Goal: Task Accomplishment & Management: Manage account settings

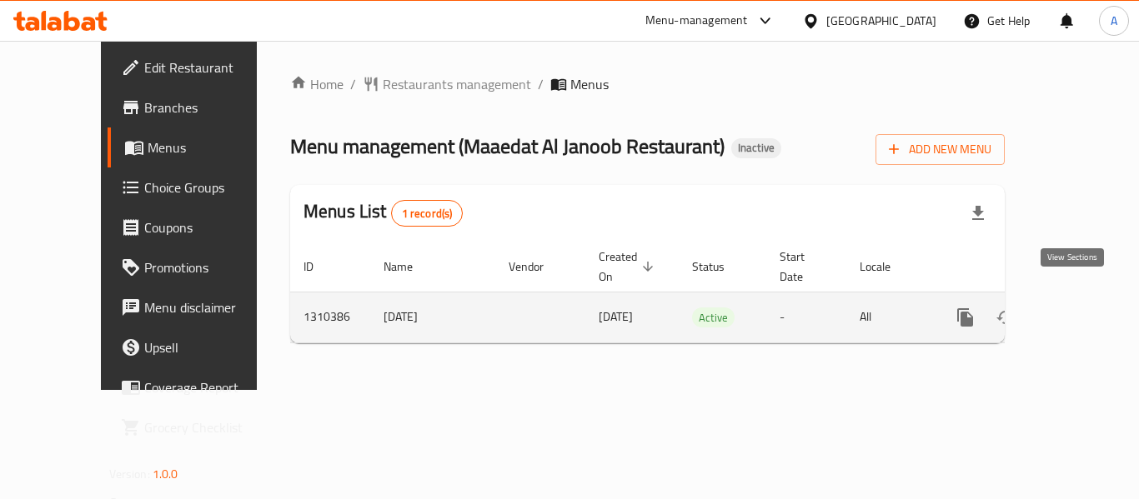
click at [1078, 308] on icon "enhanced table" at bounding box center [1085, 318] width 20 height 20
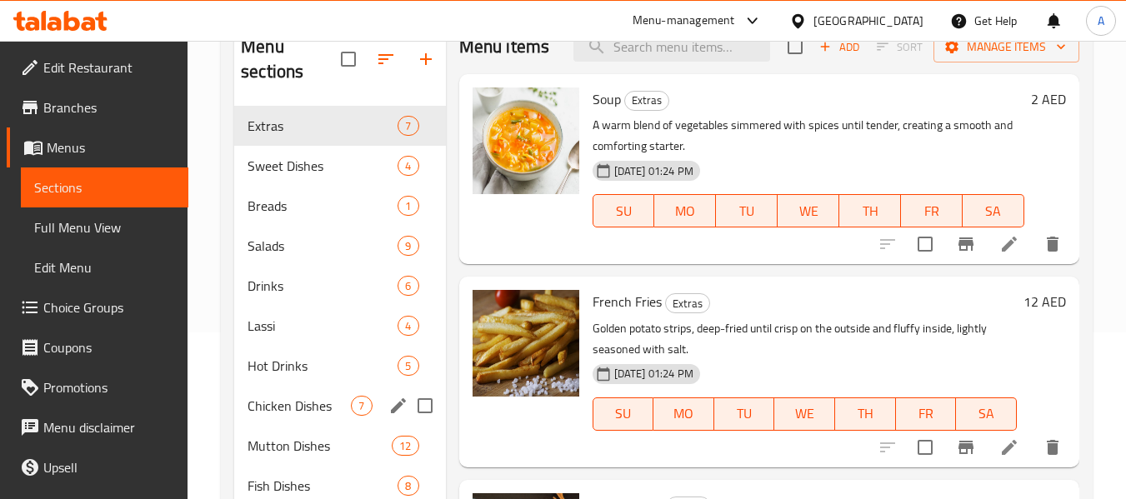
scroll to position [347, 0]
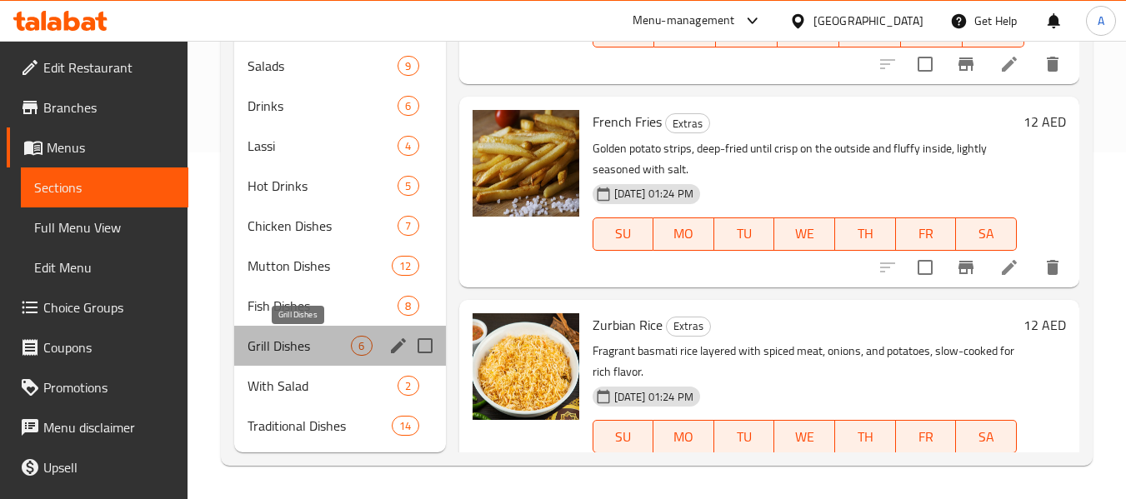
click at [252, 343] on span "Grill Dishes" at bounding box center [299, 346] width 103 height 20
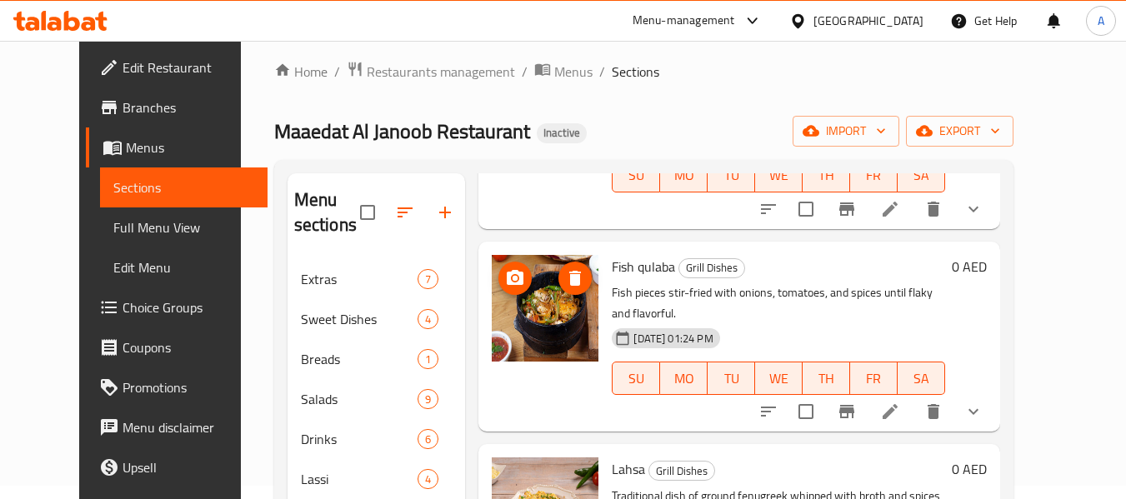
scroll to position [347, 0]
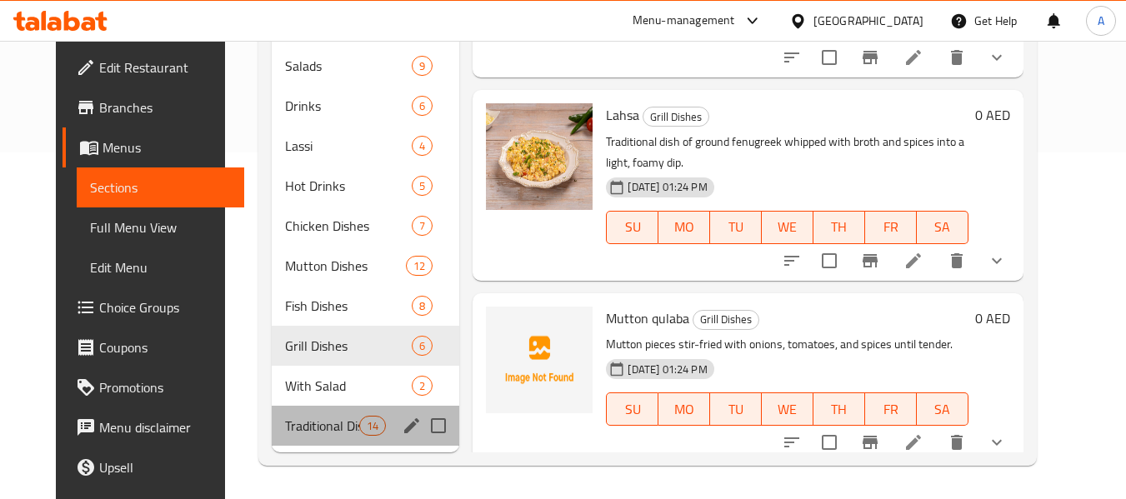
click at [312, 409] on div "Traditional Dishes 14" at bounding box center [366, 426] width 188 height 40
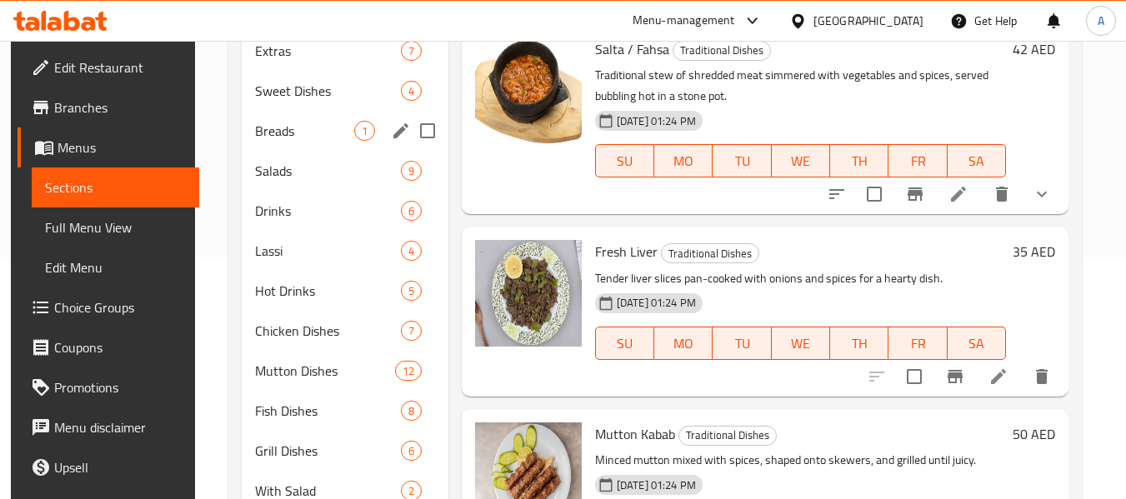
scroll to position [347, 0]
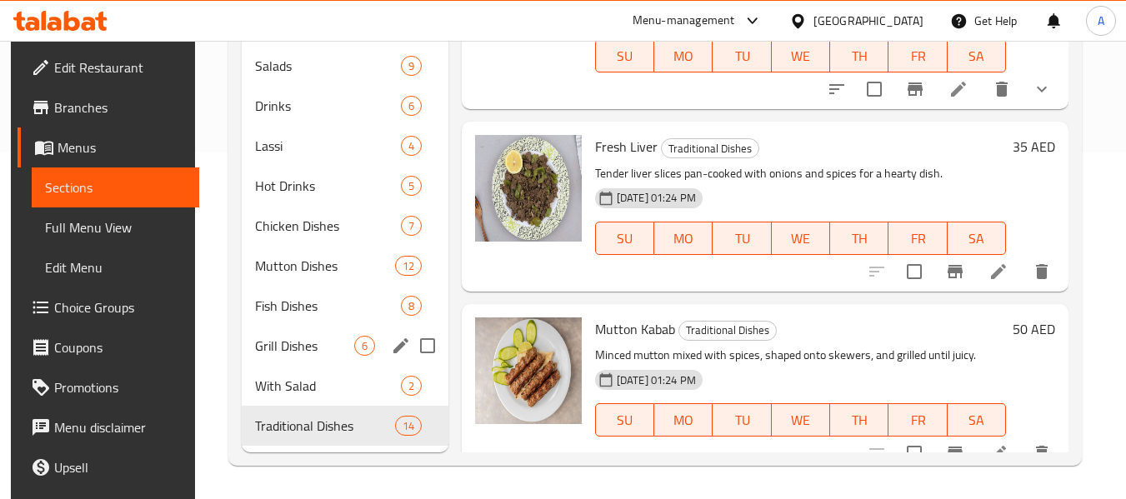
click at [422, 344] on input "Menu sections" at bounding box center [427, 345] width 35 height 35
checkbox input "true"
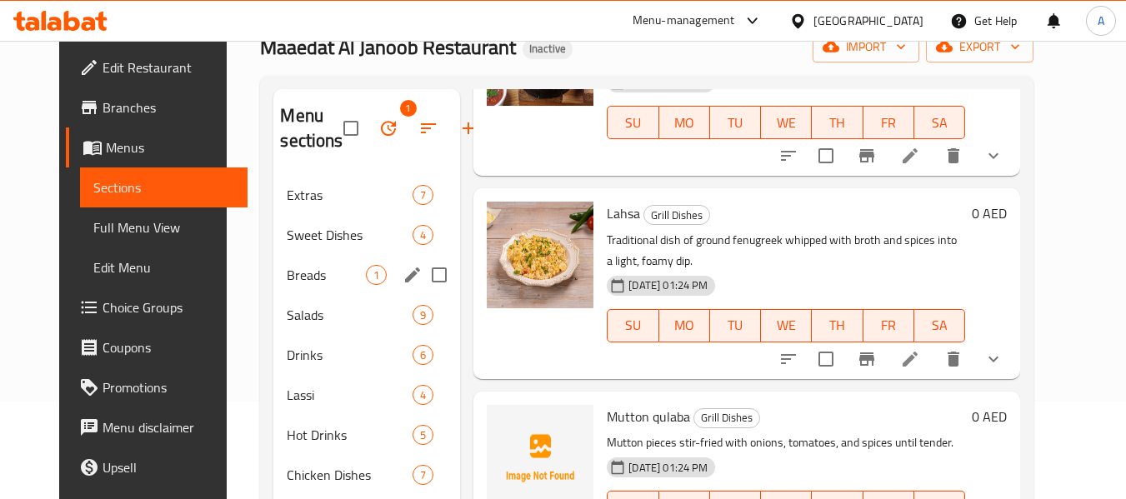
scroll to position [97, 0]
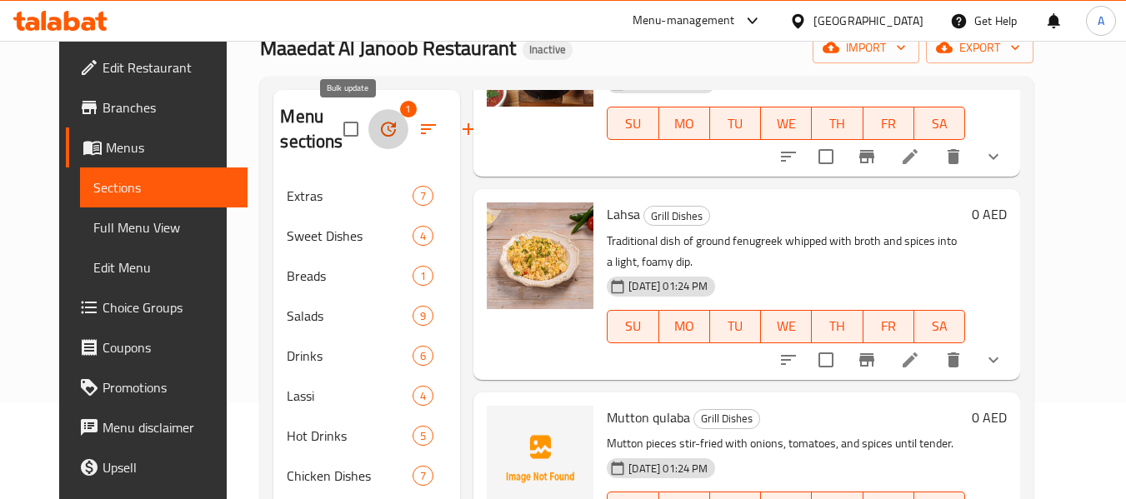
click at [378, 131] on icon "button" at bounding box center [388, 129] width 20 height 20
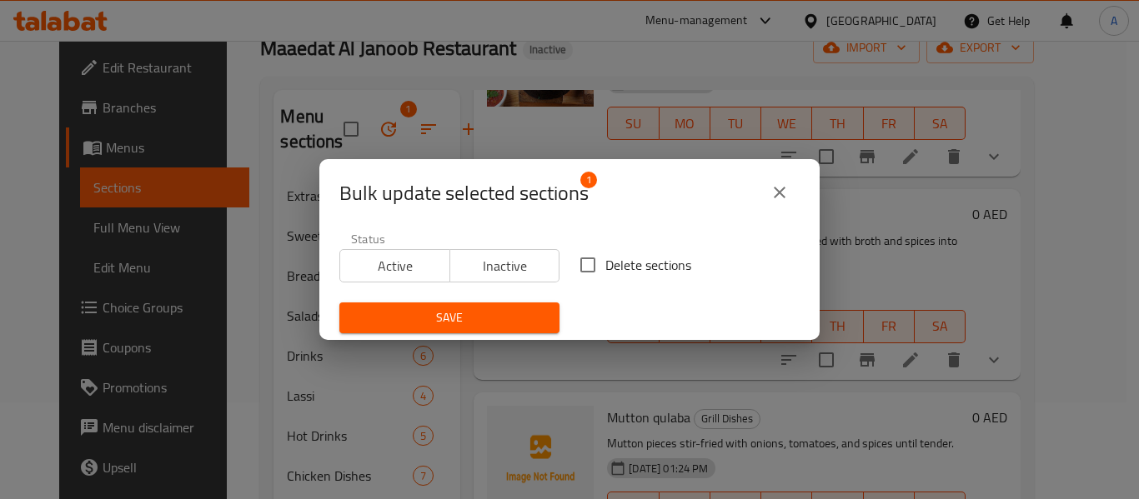
click at [591, 271] on input "Delete sections" at bounding box center [587, 265] width 35 height 35
checkbox input "true"
click at [485, 302] on div "Save" at bounding box center [449, 318] width 240 height 51
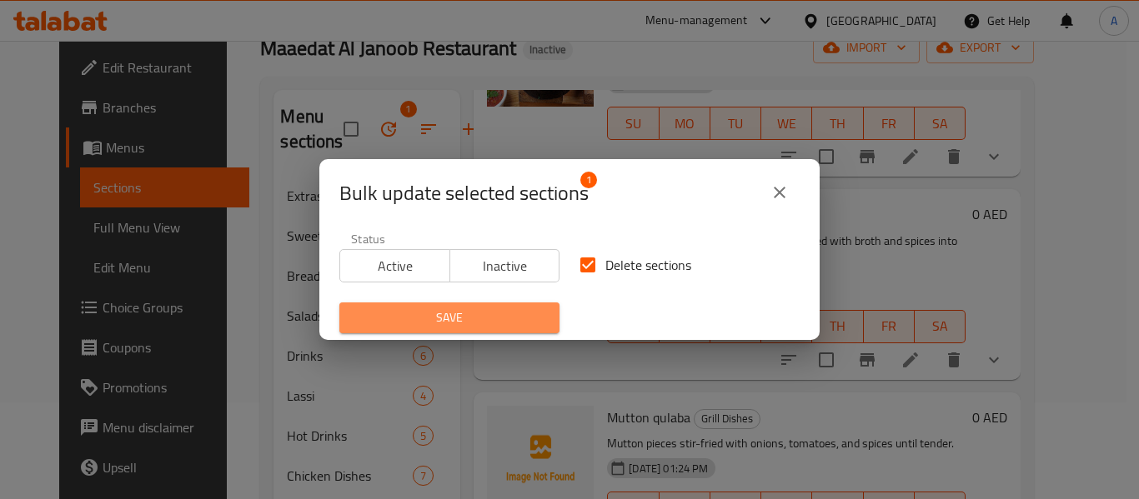
click at [479, 310] on span "Save" at bounding box center [449, 318] width 193 height 21
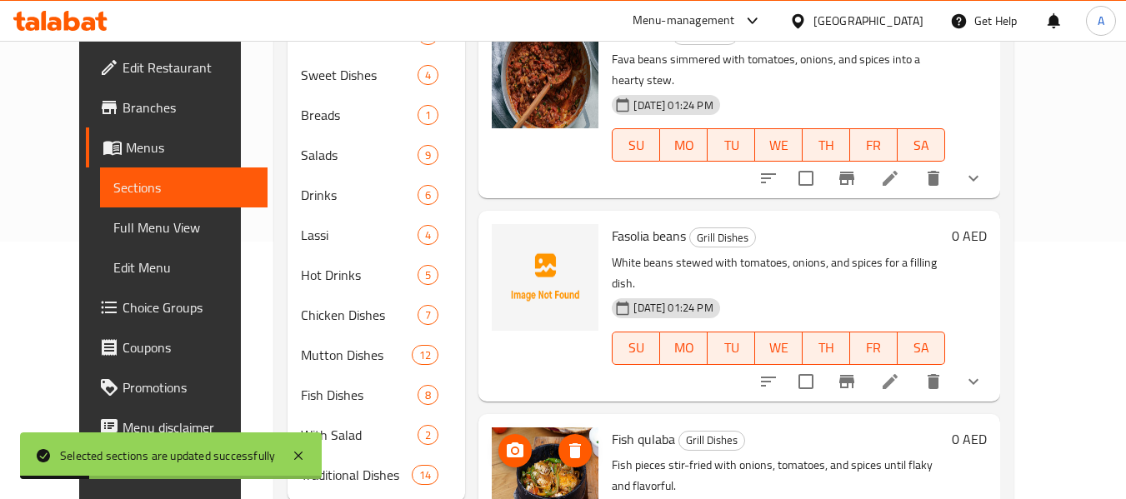
scroll to position [0, 0]
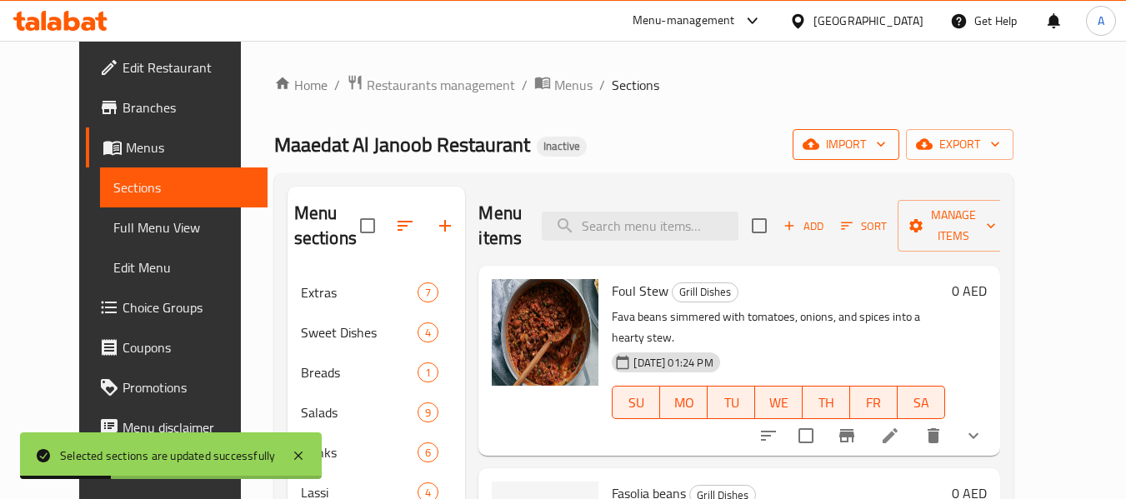
click at [886, 140] on span "import" at bounding box center [846, 144] width 80 height 21
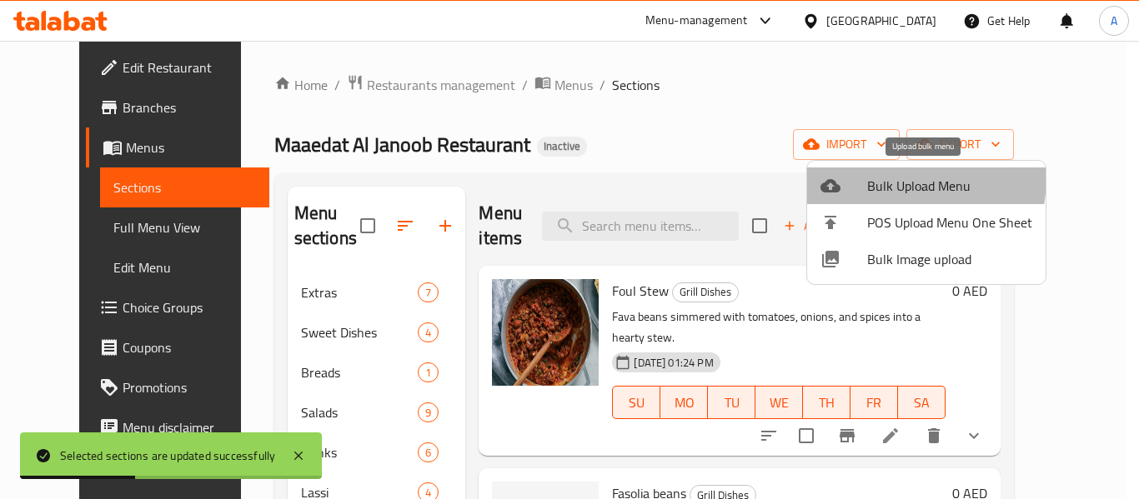
click at [853, 175] on li "Bulk Upload Menu" at bounding box center [926, 186] width 238 height 37
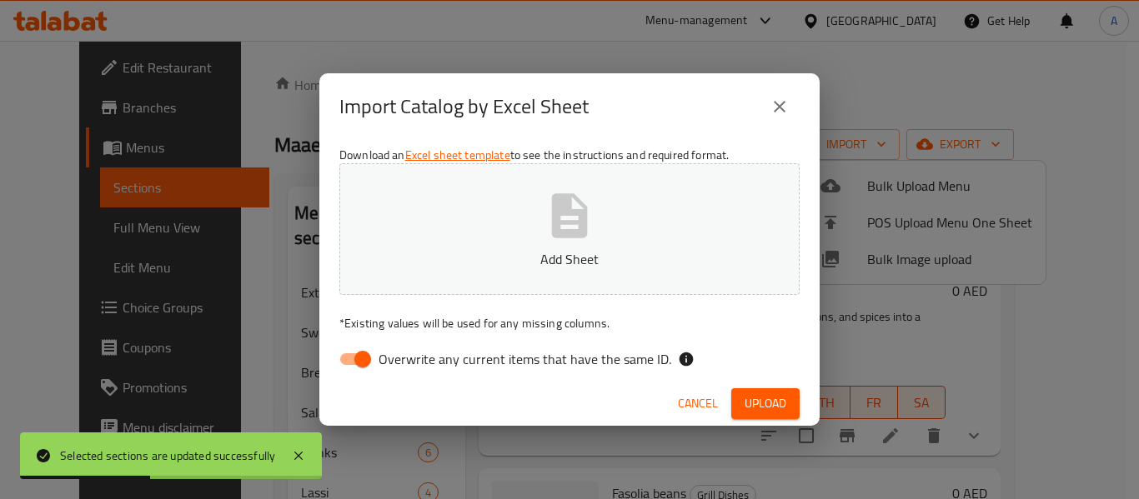
drag, startPoint x: 579, startPoint y: 391, endPoint x: 579, endPoint y: 363, distance: 28.3
click at [579, 392] on div "Cancel Upload" at bounding box center [569, 404] width 500 height 44
click at [566, 338] on div "Download an Excel sheet template to see the instructions and required format. A…" at bounding box center [569, 261] width 500 height 242
click at [549, 346] on label "Overwrite any current items that have the same ID." at bounding box center [500, 359] width 341 height 32
click at [410, 346] on input "Overwrite any current items that have the same ID." at bounding box center [362, 359] width 95 height 32
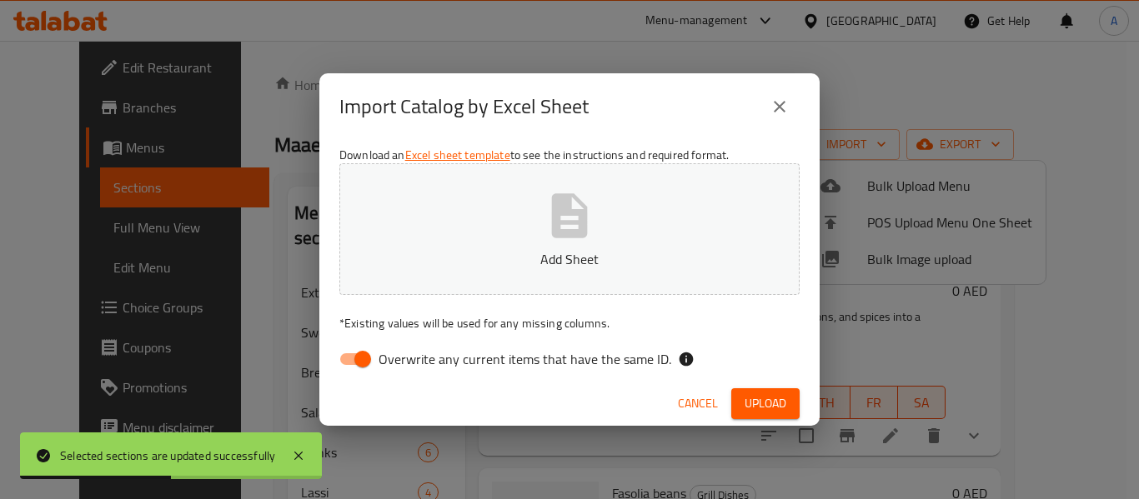
checkbox input "false"
click at [610, 220] on button "Add Sheet" at bounding box center [569, 229] width 460 height 132
click at [783, 393] on span "Upload" at bounding box center [765, 403] width 42 height 21
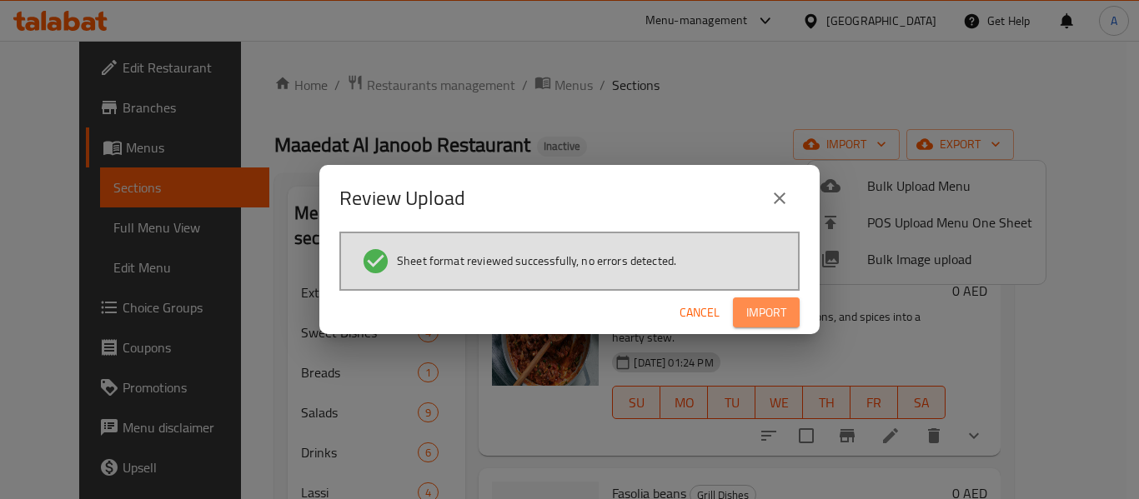
click at [759, 318] on span "Import" at bounding box center [766, 313] width 40 height 21
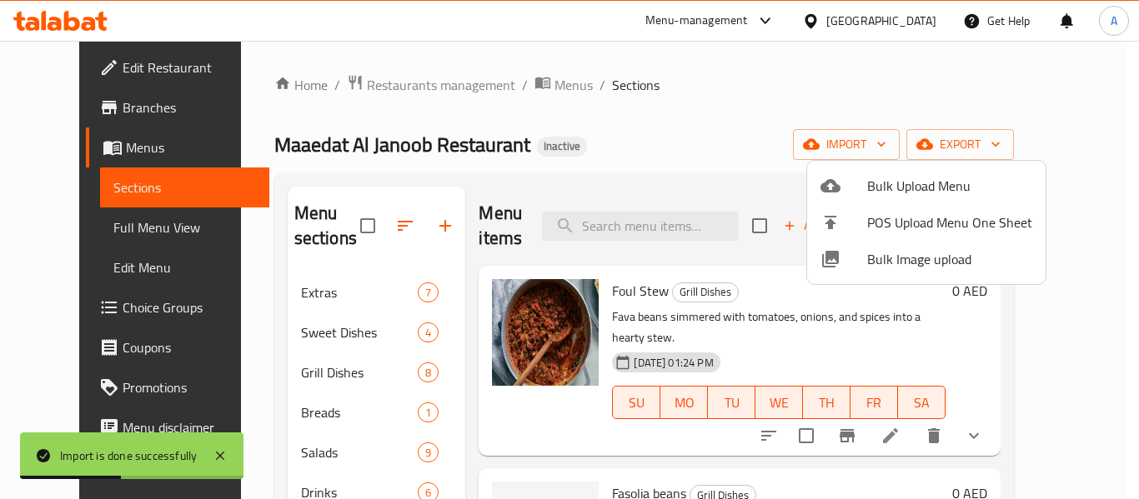
click at [303, 364] on div at bounding box center [569, 249] width 1139 height 499
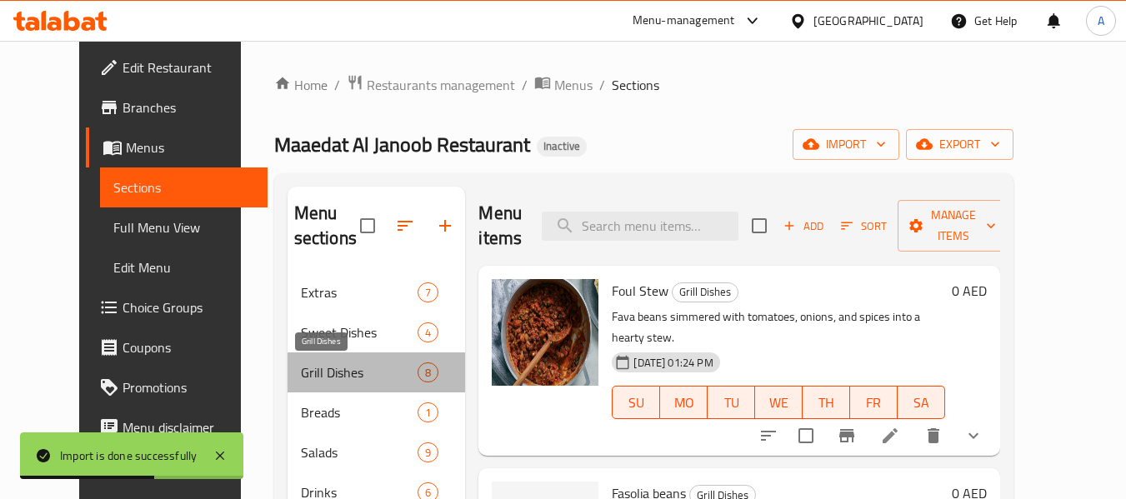
click at [303, 364] on span "Grill Dishes" at bounding box center [360, 373] width 118 height 20
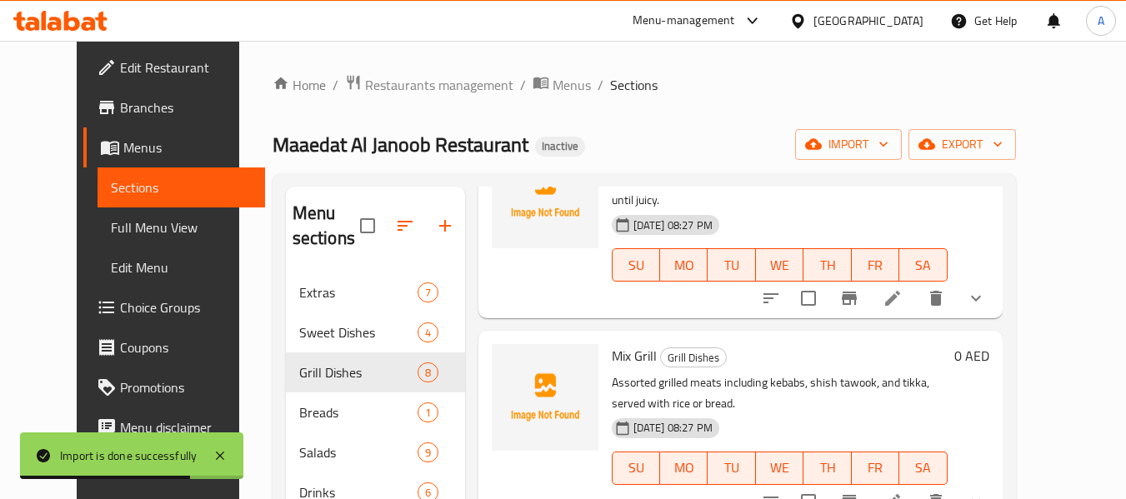
scroll to position [250, 0]
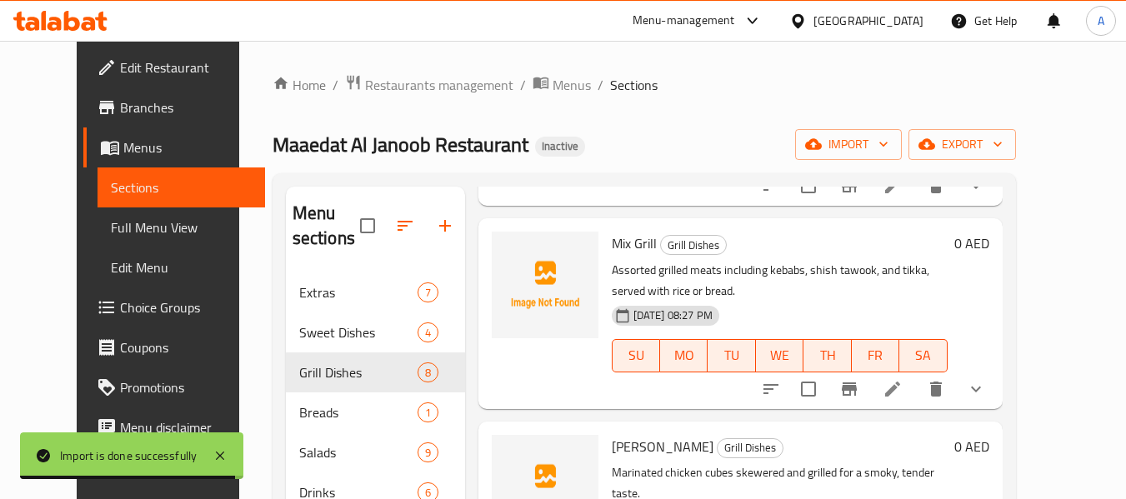
drag, startPoint x: 95, startPoint y: 211, endPoint x: 152, endPoint y: 269, distance: 81.3
click at [98, 211] on link "Full Menu View" at bounding box center [182, 228] width 168 height 40
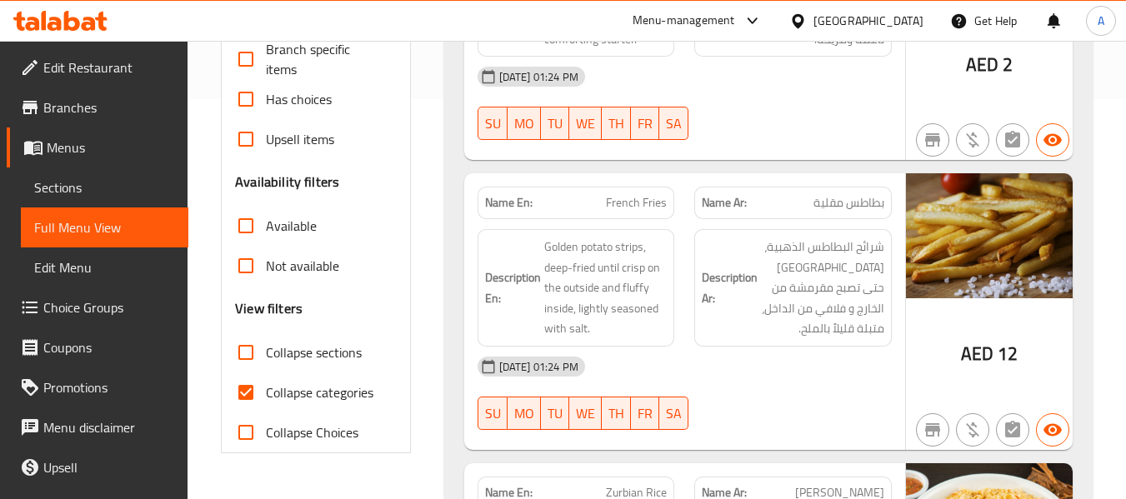
scroll to position [417, 0]
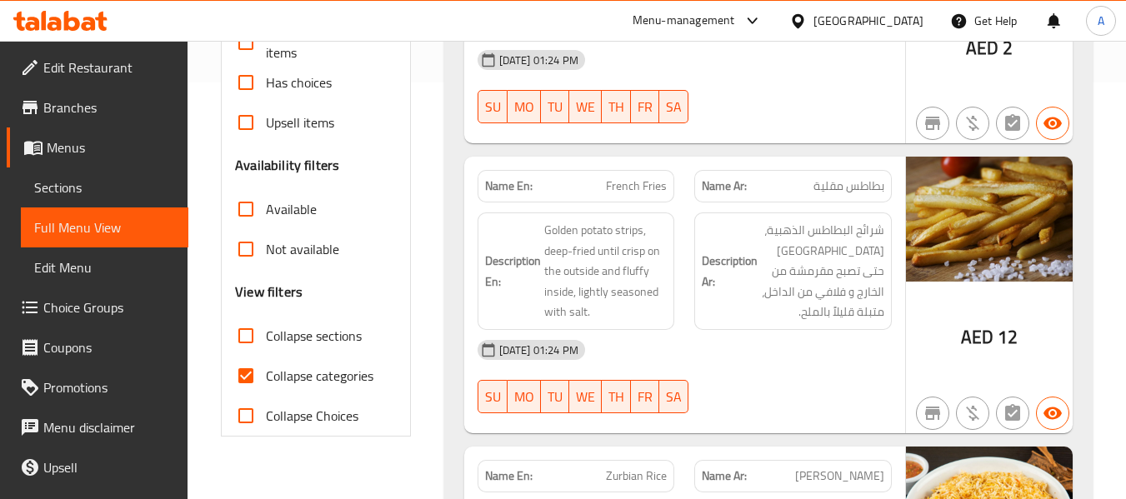
click at [284, 333] on span "Collapse sections" at bounding box center [314, 336] width 96 height 20
click at [266, 333] on input "Collapse sections" at bounding box center [246, 336] width 40 height 40
checkbox input "true"
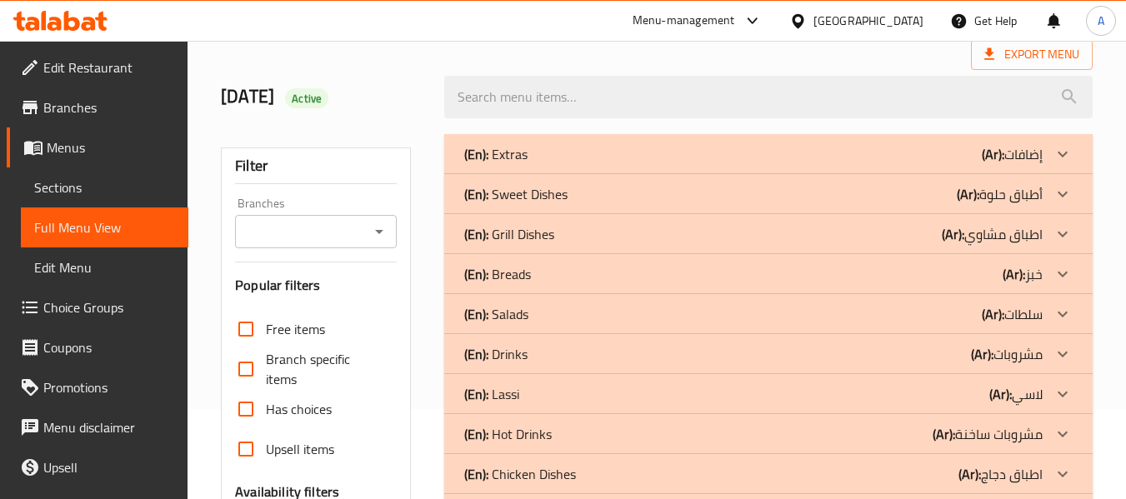
scroll to position [54, 0]
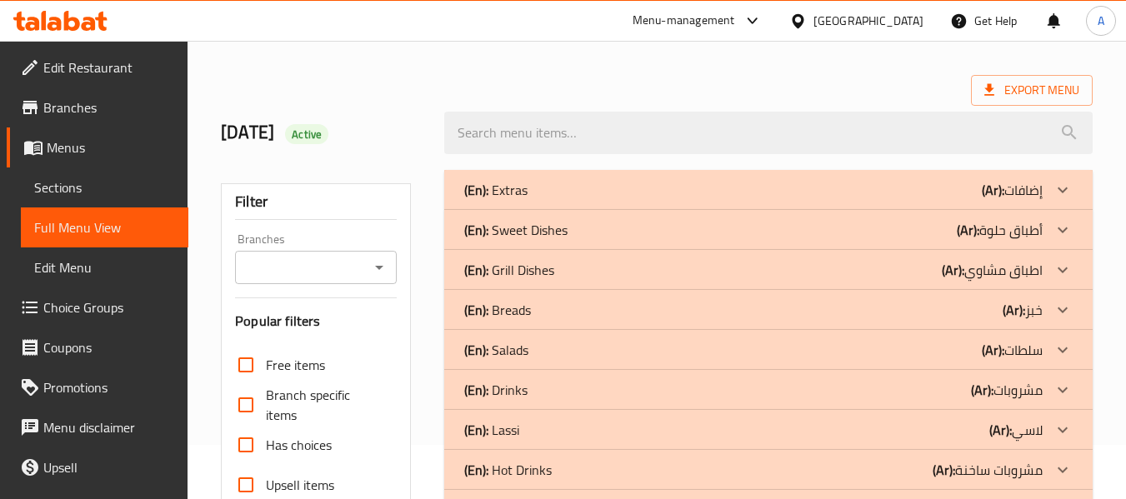
click at [763, 272] on div "(En): Grill Dishes (Ar): اطباق مشاوي" at bounding box center [753, 270] width 578 height 20
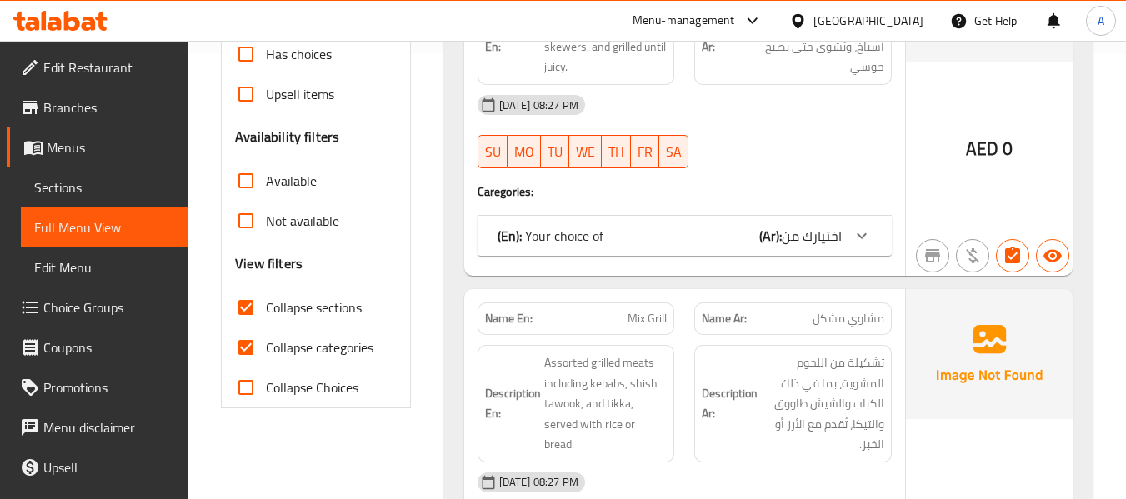
scroll to position [471, 0]
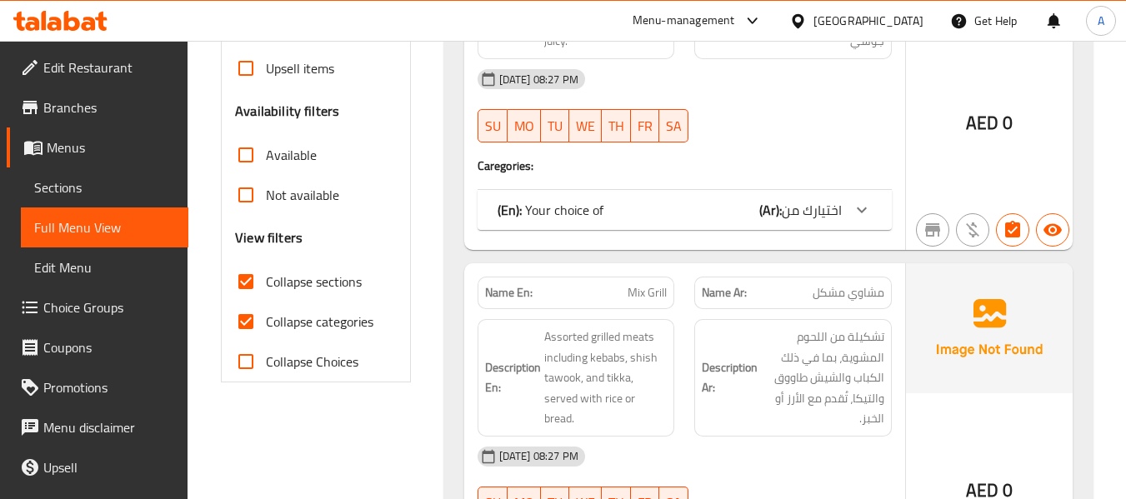
click at [343, 324] on span "Collapse categories" at bounding box center [320, 322] width 108 height 20
click at [266, 324] on input "Collapse categories" at bounding box center [246, 322] width 40 height 40
checkbox input "false"
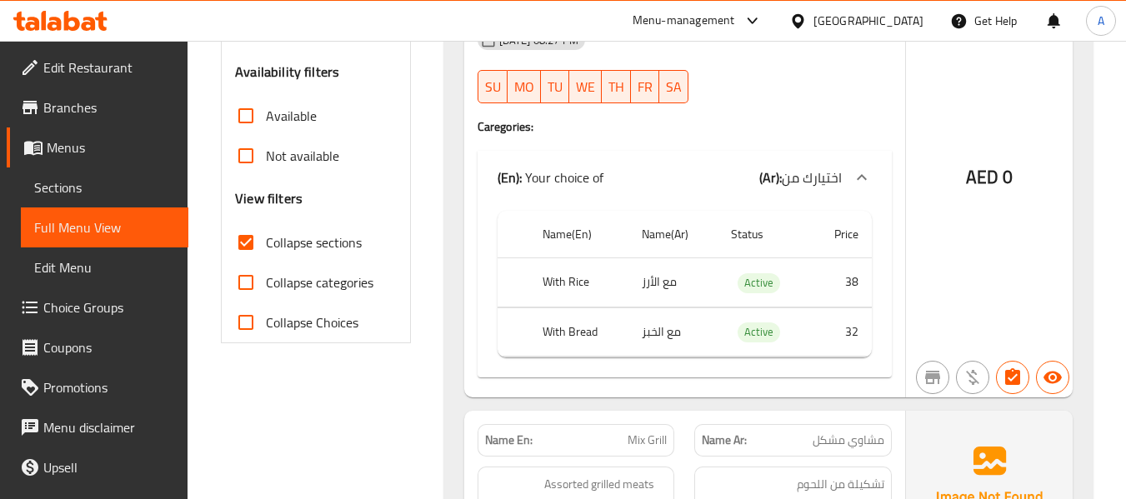
scroll to position [253, 0]
